Goal: Go to known website

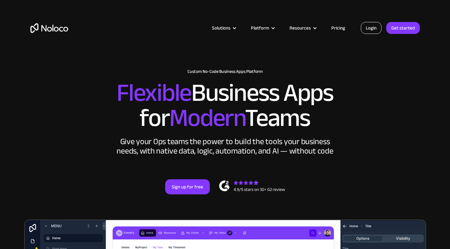
click at [364, 30] on link "Login" at bounding box center [371, 28] width 21 height 12
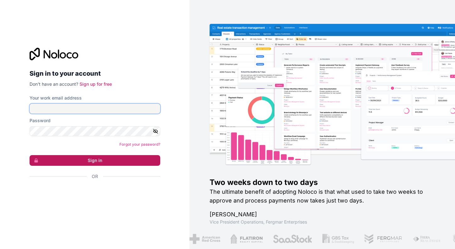
type input "[PERSON_NAME][EMAIL_ADDRESS][DOMAIN_NAME]"
click at [104, 158] on button "Sign in" at bounding box center [95, 160] width 131 height 11
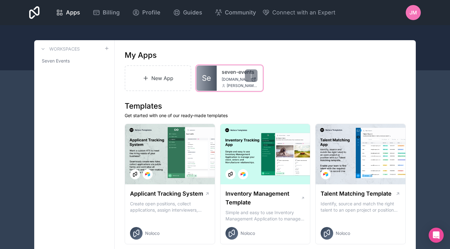
click at [241, 72] on link "seven-events" at bounding box center [240, 72] width 36 height 8
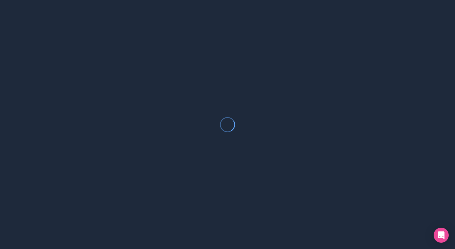
click at [214, 75] on div at bounding box center [227, 124] width 455 height 249
